Goal: Navigation & Orientation: Find specific page/section

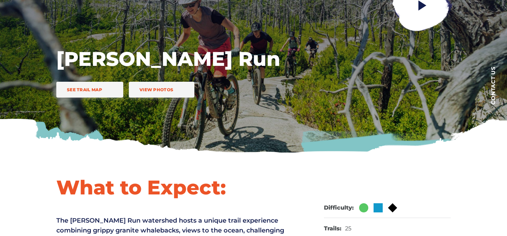
scroll to position [157, 0]
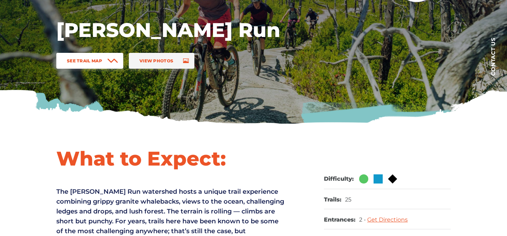
click at [96, 62] on span "See Trail Map" at bounding box center [84, 60] width 35 height 5
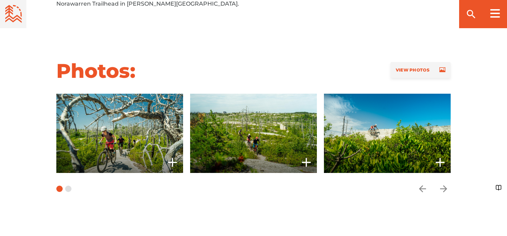
scroll to position [771, 0]
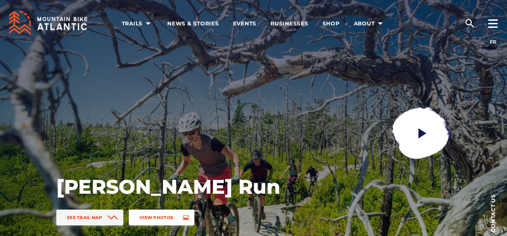
click at [153, 221] on link "View Photos" at bounding box center [161, 217] width 65 height 16
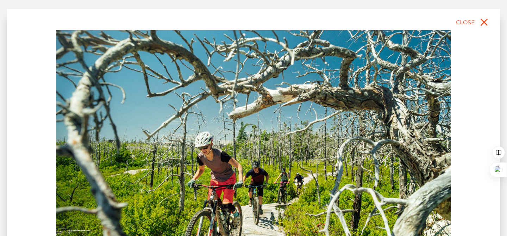
click at [443, 177] on img at bounding box center [253, 153] width 394 height 246
click at [471, 22] on span "Close" at bounding box center [465, 22] width 19 height 7
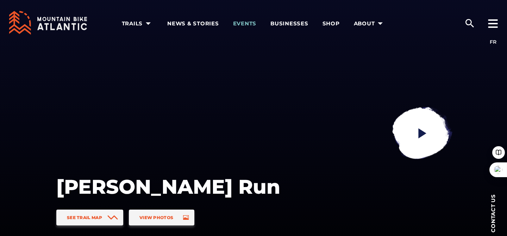
click at [250, 23] on span "Events" at bounding box center [245, 23] width 24 height 7
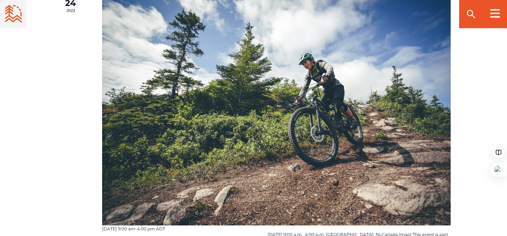
scroll to position [1086, 0]
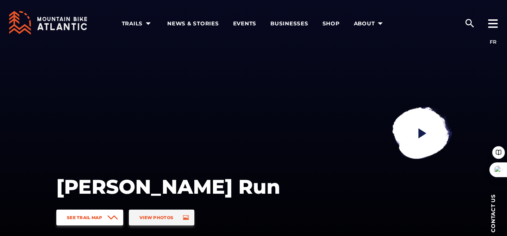
click at [91, 221] on link "See Trail Map" at bounding box center [89, 217] width 67 height 16
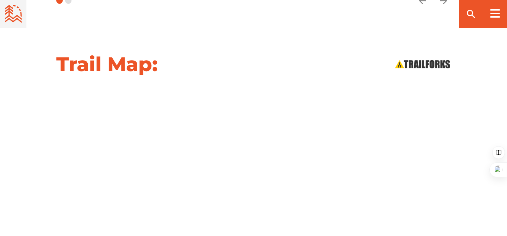
scroll to position [731, 0]
